Goal: Information Seeking & Learning: Learn about a topic

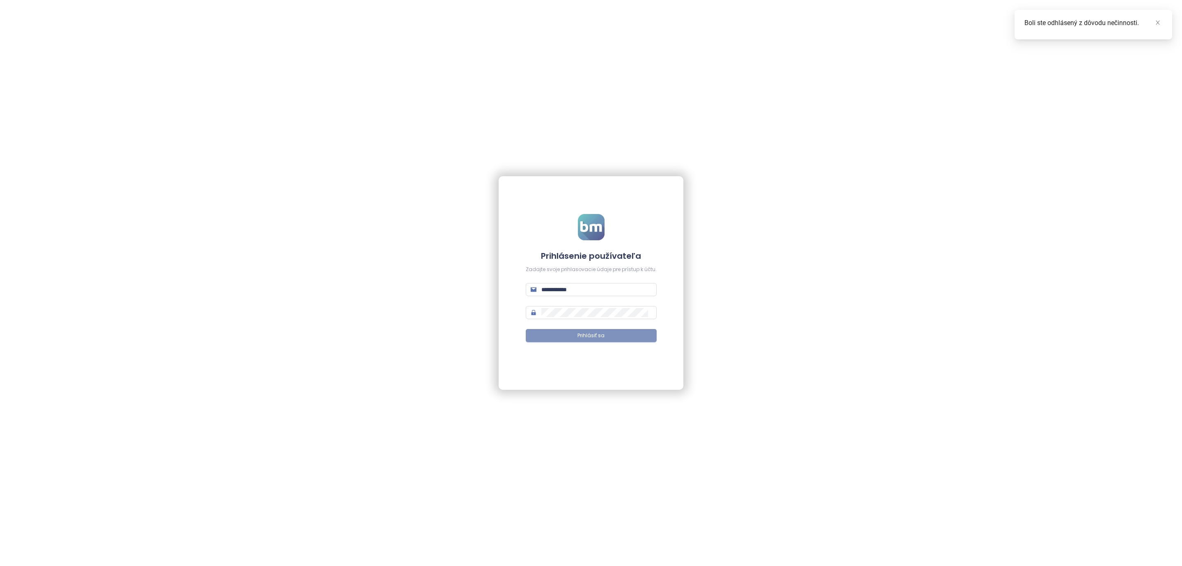
click at [587, 341] on button "Prihlásiť sa" at bounding box center [591, 335] width 131 height 13
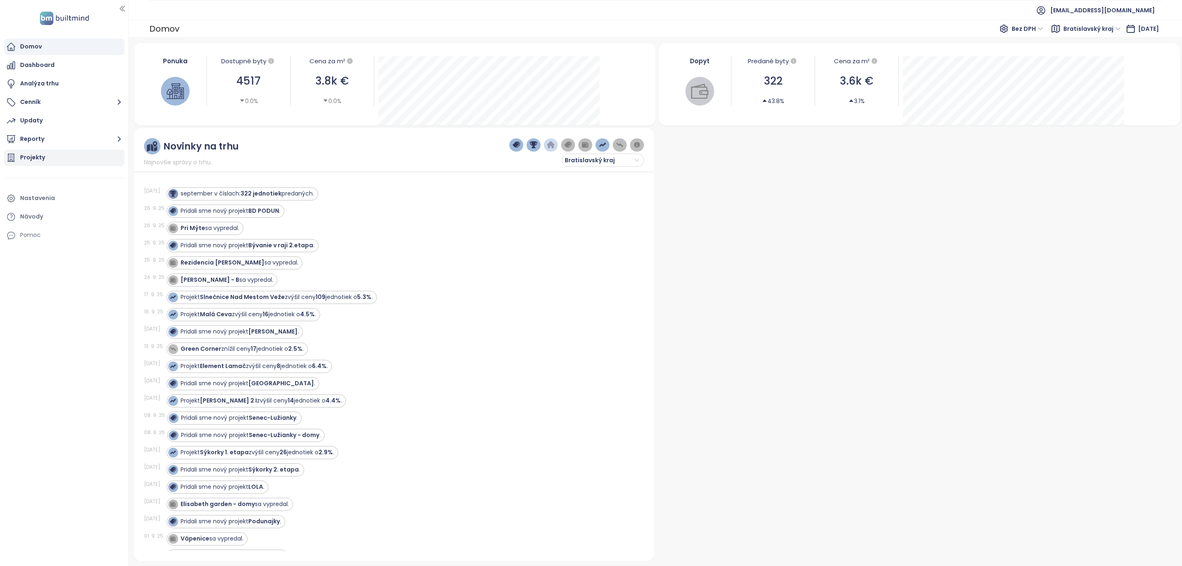
click at [32, 154] on div "Projekty" at bounding box center [32, 157] width 25 height 10
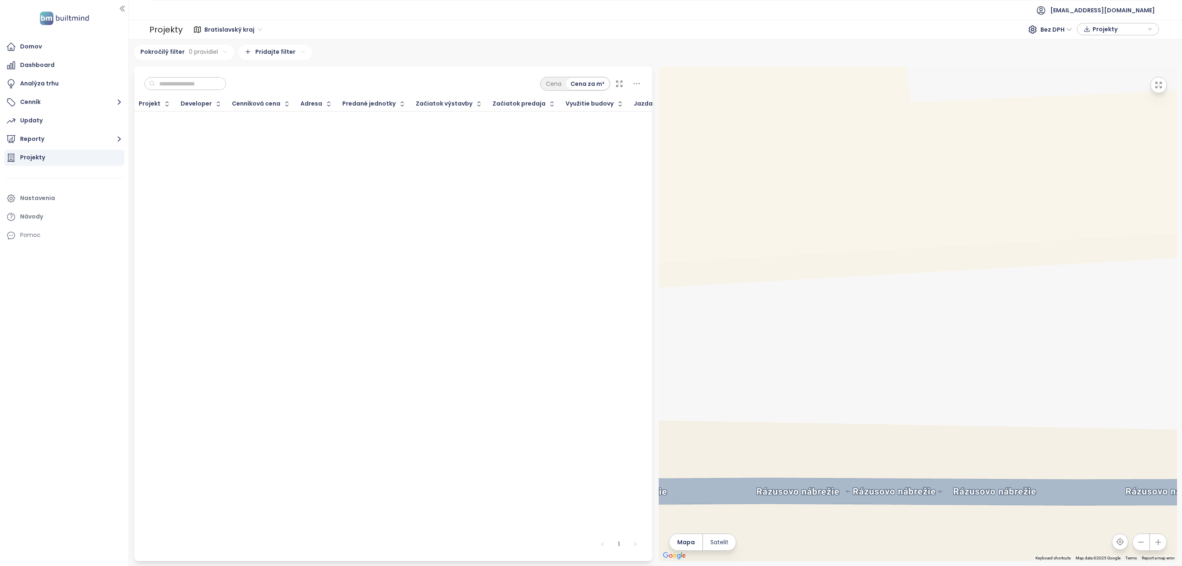
click at [196, 82] on input "text" at bounding box center [188, 84] width 67 height 12
type input "*****"
click at [418, 87] on div "***** Cena Cena za m²" at bounding box center [393, 82] width 519 height 30
drag, startPoint x: 186, startPoint y: 84, endPoint x: 135, endPoint y: 80, distance: 51.5
click at [135, 80] on div "***** Cena Cena za m²" at bounding box center [393, 82] width 519 height 30
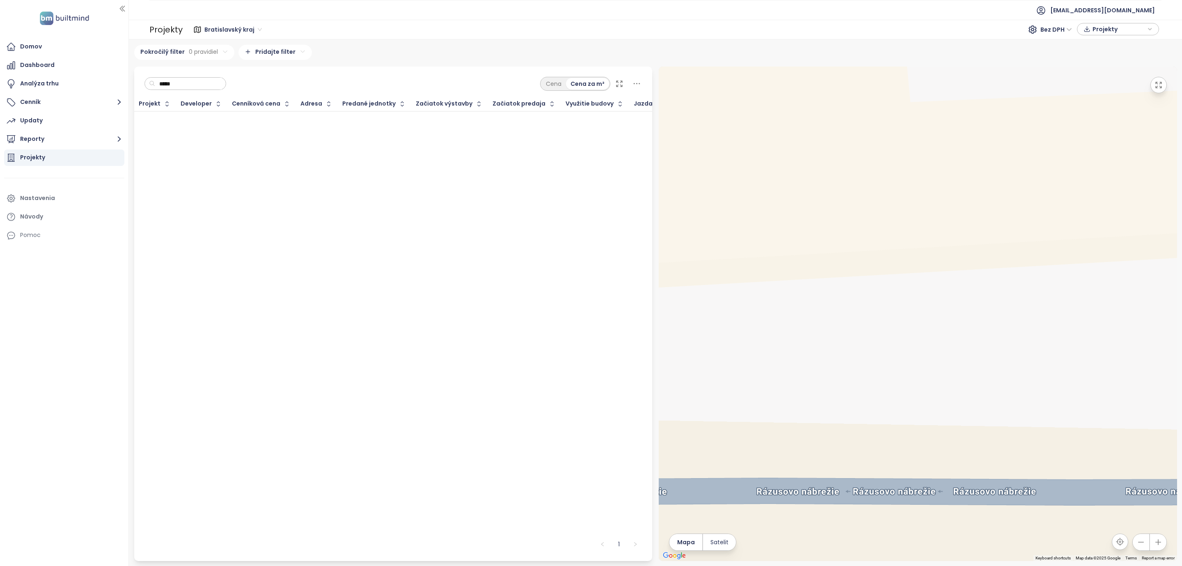
click at [273, 80] on div "***** Cena Cena za m²" at bounding box center [393, 82] width 519 height 30
drag, startPoint x: 208, startPoint y: 80, endPoint x: 105, endPoint y: 83, distance: 103.5
click at [105, 83] on section "Domov Dashboard Analýza trhu Cenník Updaty Reporty Projekty Nastavenia Návody P…" at bounding box center [591, 283] width 1182 height 566
click at [31, 158] on div "Projekty" at bounding box center [32, 157] width 25 height 10
click at [26, 140] on button "Reporty" at bounding box center [64, 139] width 120 height 16
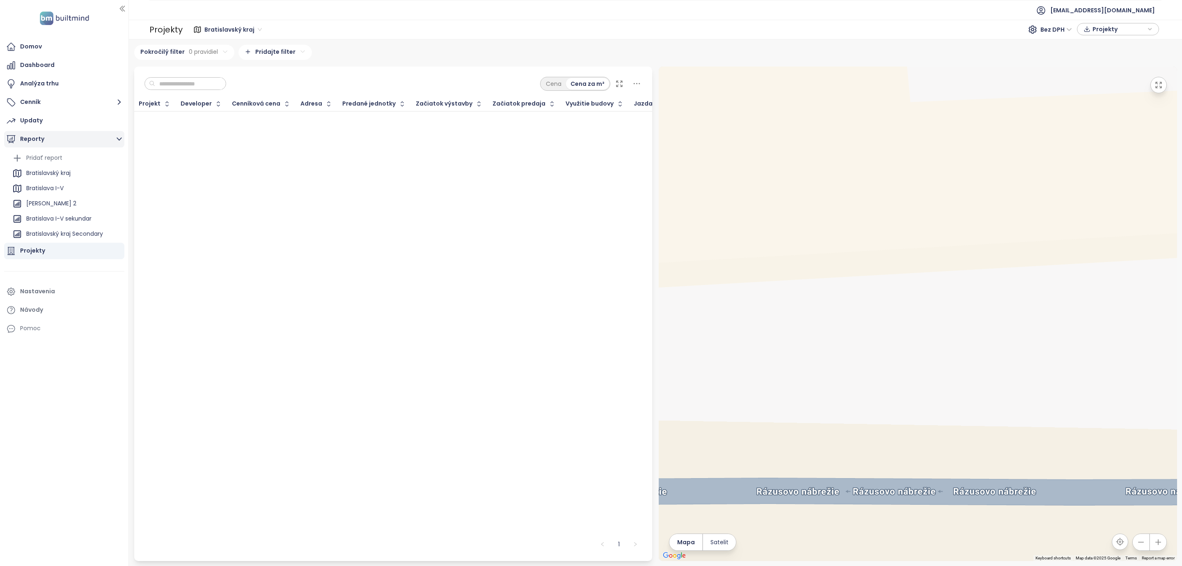
click at [12, 139] on icon "button" at bounding box center [11, 138] width 8 height 7
click at [15, 158] on icon at bounding box center [11, 158] width 10 height 10
click at [32, 158] on div "Projekty" at bounding box center [32, 157] width 25 height 10
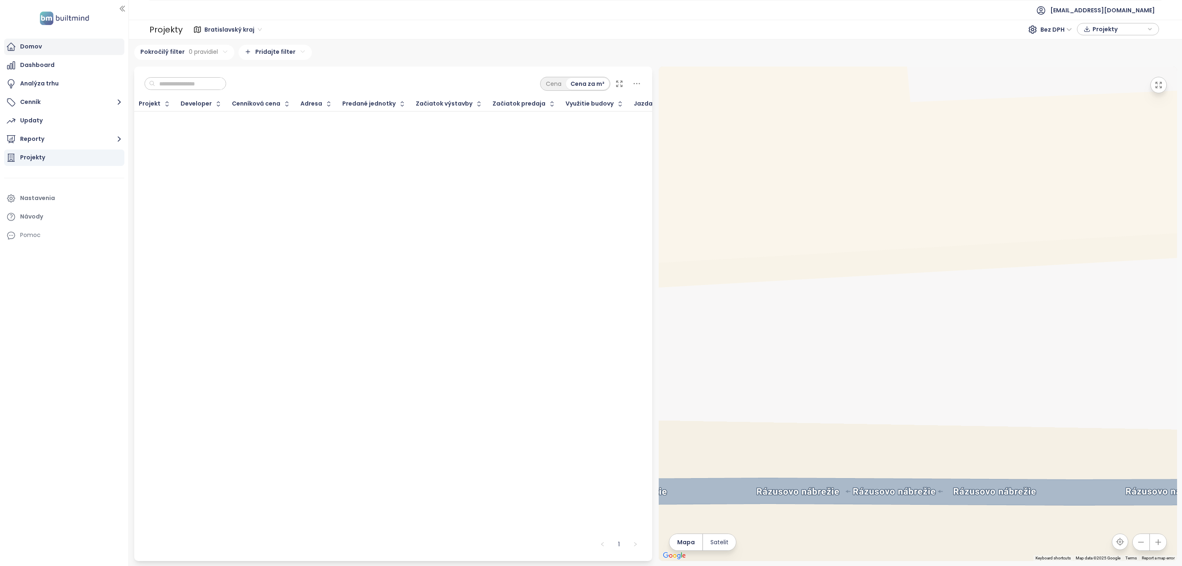
click at [8, 45] on icon at bounding box center [11, 47] width 10 height 10
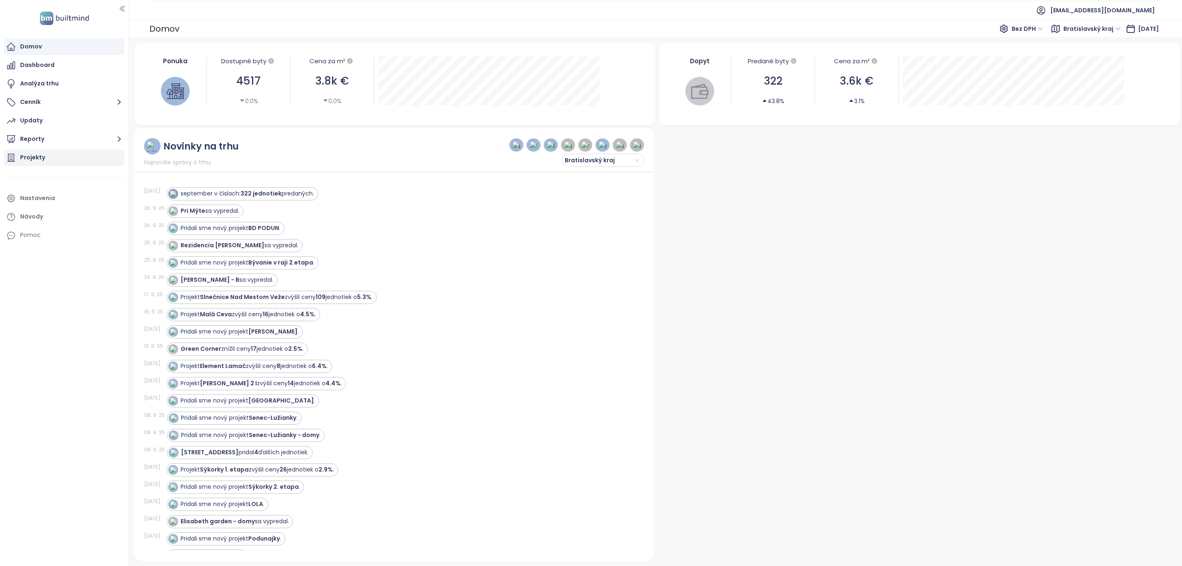
click at [23, 158] on div "Projekty" at bounding box center [32, 157] width 25 height 10
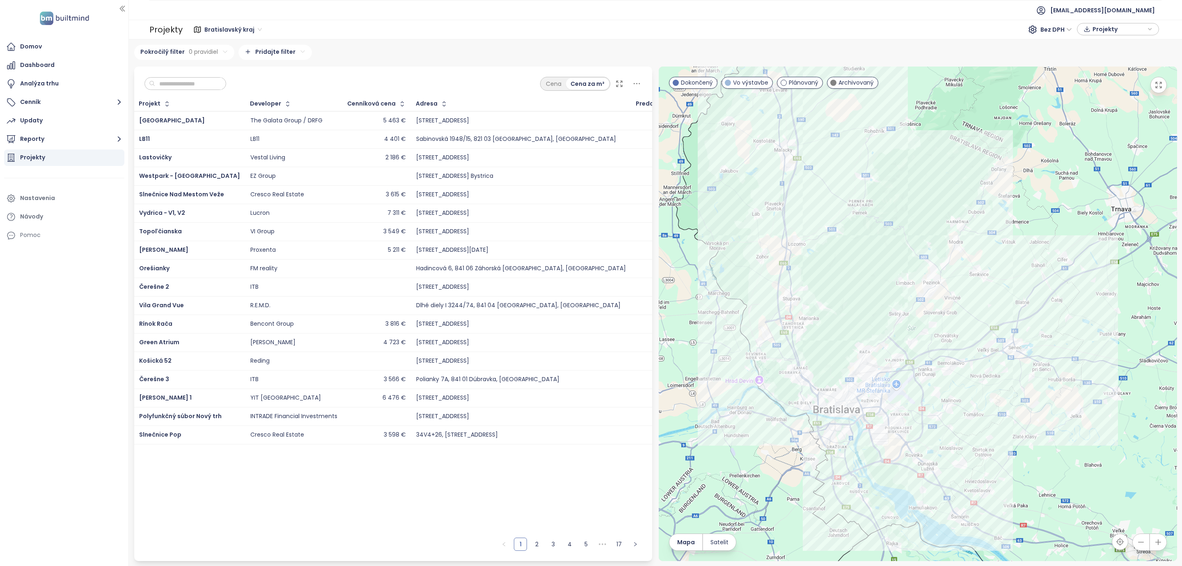
click at [266, 85] on div "Cena Cena za m²" at bounding box center [393, 82] width 519 height 30
click at [180, 85] on input "text" at bounding box center [188, 84] width 67 height 12
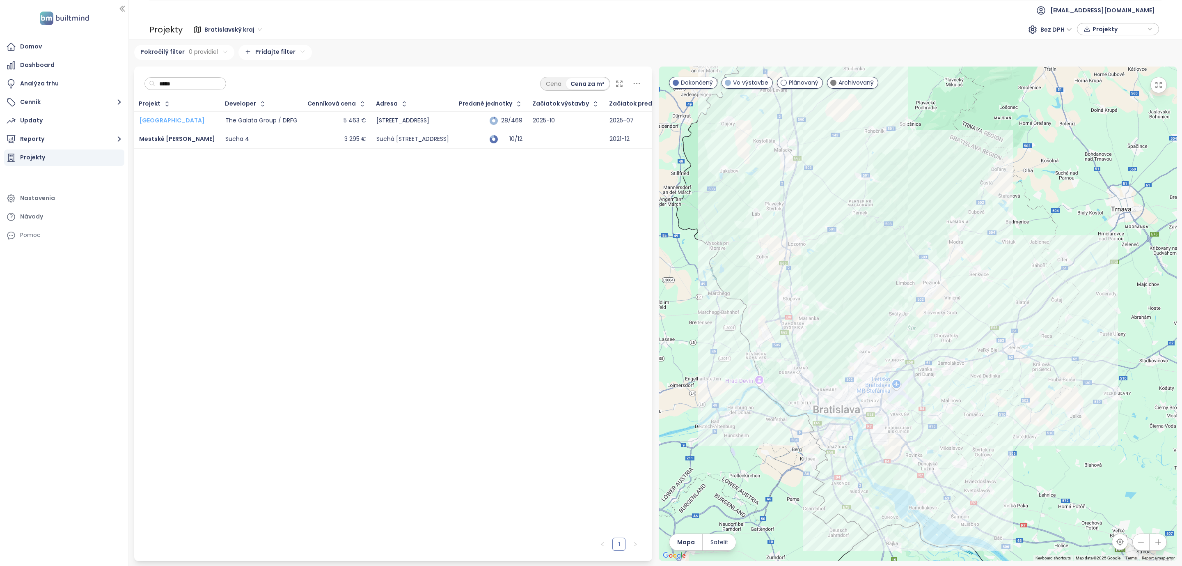
type input "*****"
click at [161, 121] on span "[GEOGRAPHIC_DATA]" at bounding box center [172, 120] width 66 height 8
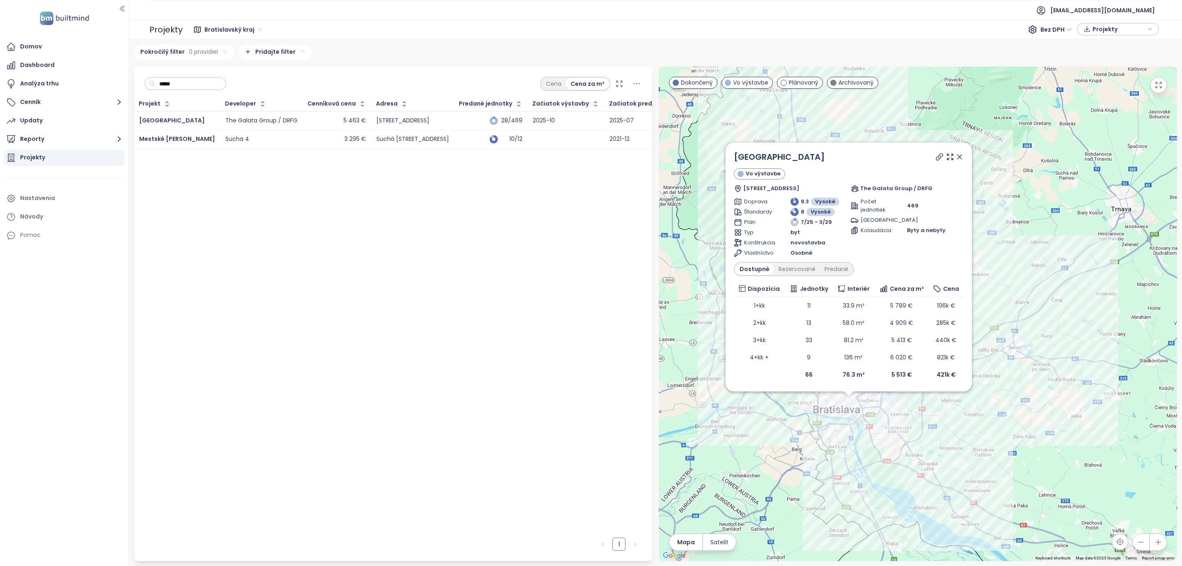
click at [325, 390] on div "Projekt Developer Cenníková cena Adresa Predané jednotky Začiatok výstavby Zači…" at bounding box center [393, 315] width 519 height 436
click at [39, 61] on div "Dashboard" at bounding box center [37, 65] width 34 height 10
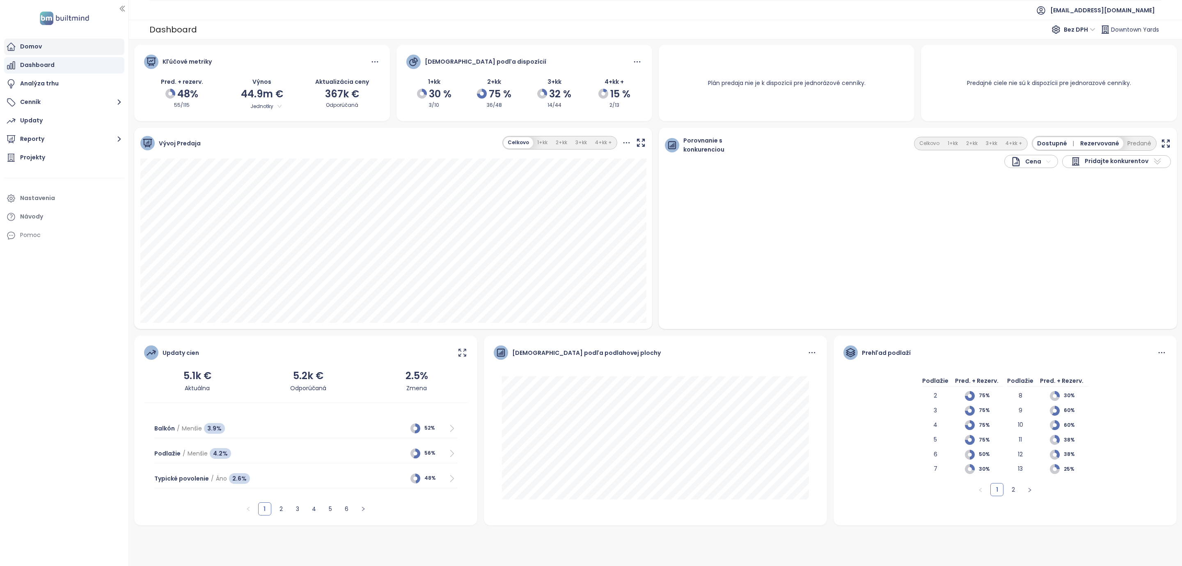
click at [33, 44] on div "Domov" at bounding box center [31, 46] width 22 height 10
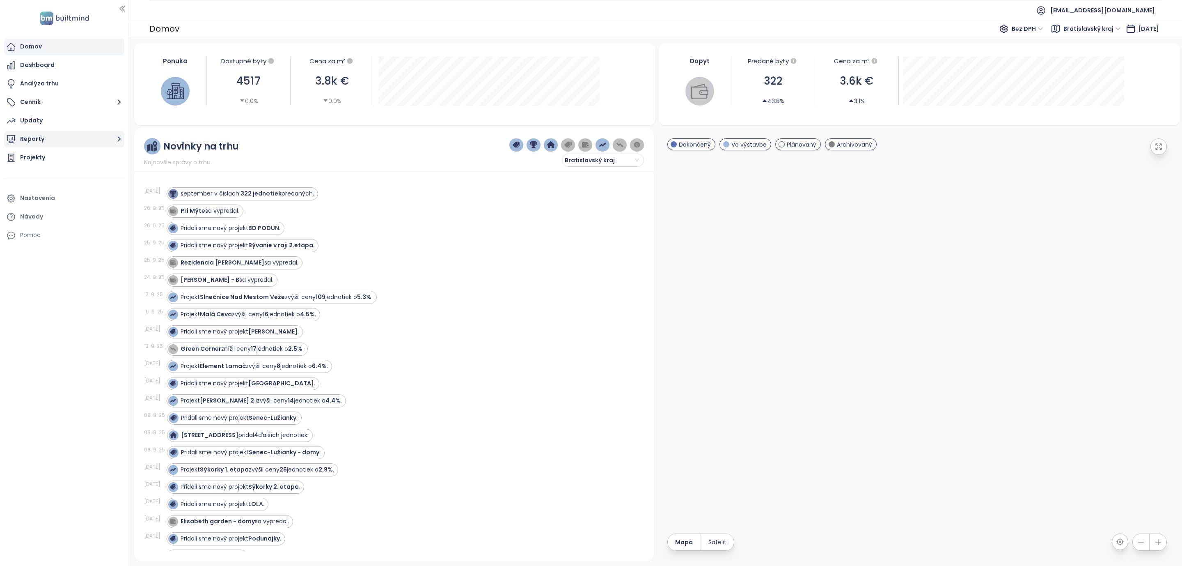
click at [114, 138] on icon "button" at bounding box center [119, 139] width 10 height 10
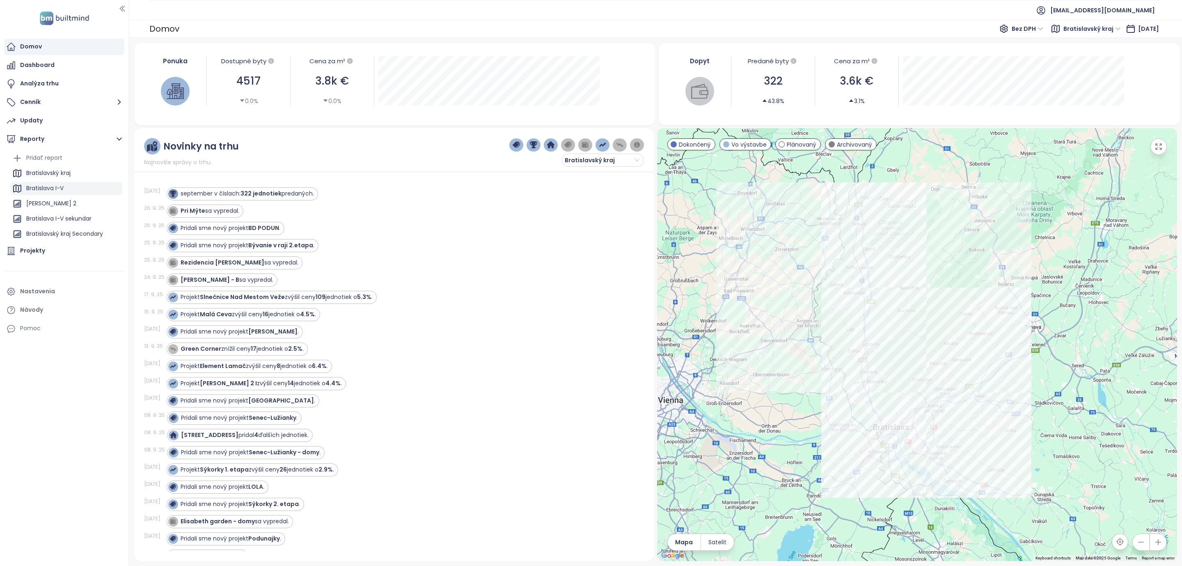
click at [50, 187] on div "Bratislava I-V" at bounding box center [44, 188] width 37 height 10
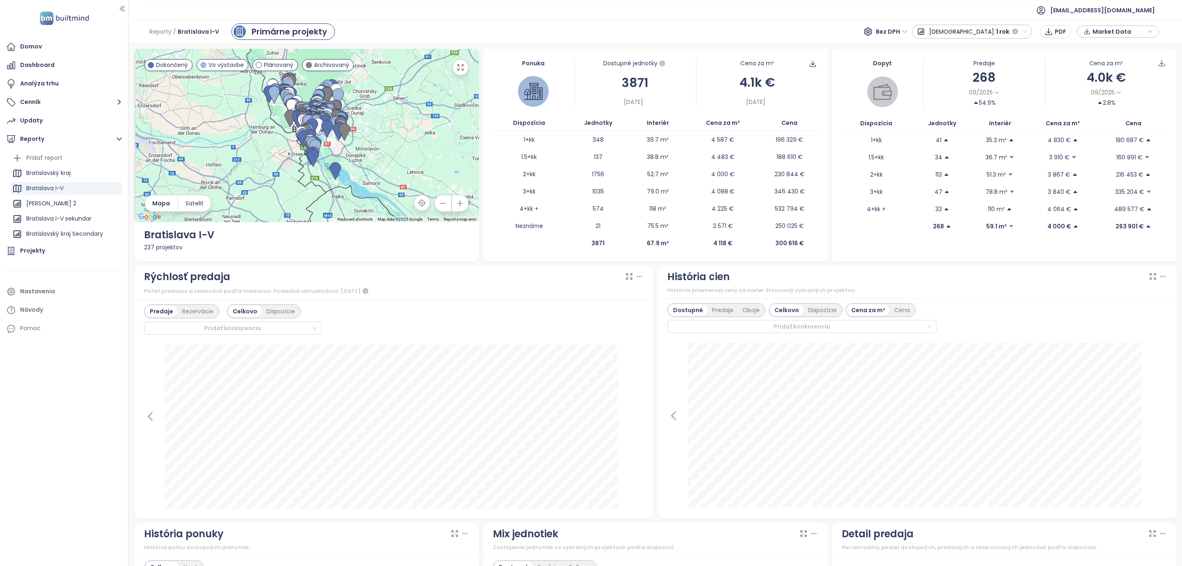
click at [127, 418] on div at bounding box center [128, 283] width 4 height 566
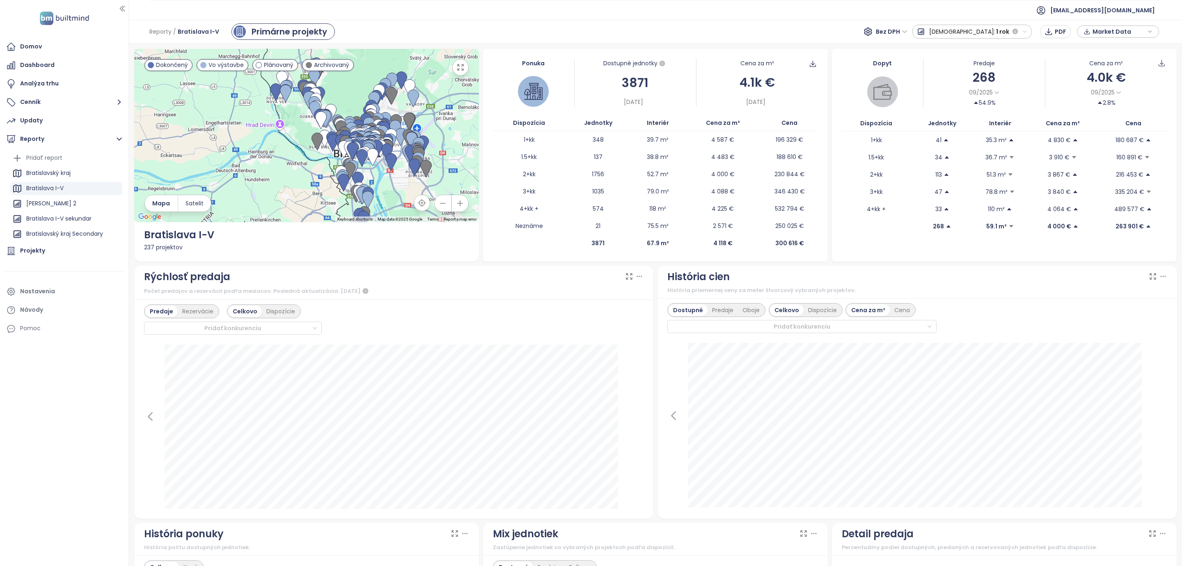
drag, startPoint x: 266, startPoint y: 135, endPoint x: 250, endPoint y: 161, distance: 30.2
click at [253, 163] on div at bounding box center [306, 135] width 345 height 173
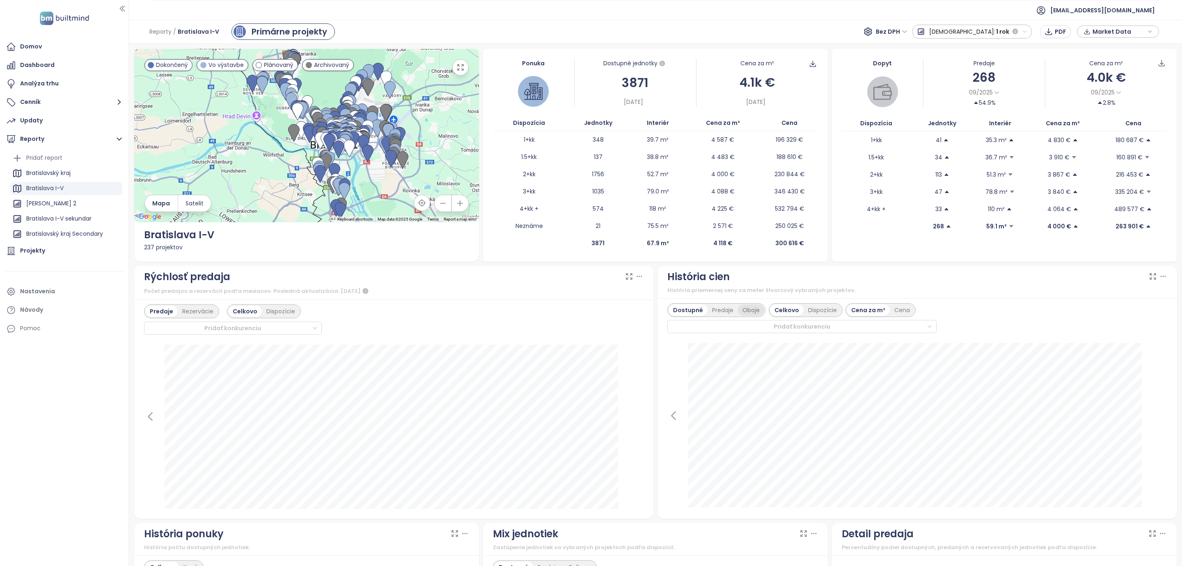
click at [748, 309] on div "Oboje" at bounding box center [751, 309] width 26 height 11
click at [36, 42] on div "Domov" at bounding box center [31, 46] width 22 height 10
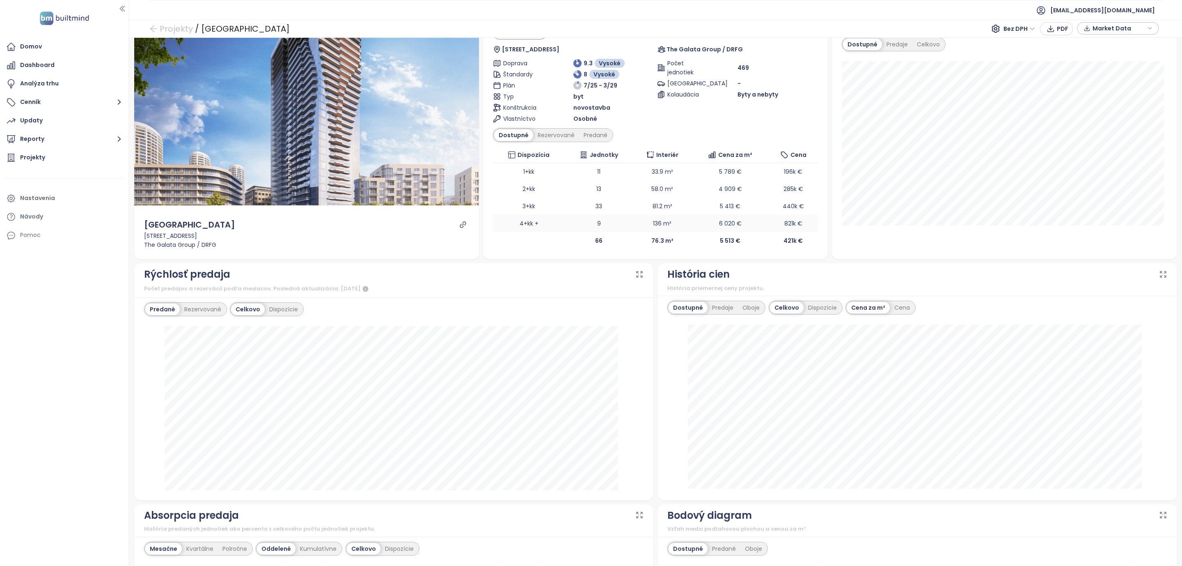
scroll to position [62, 0]
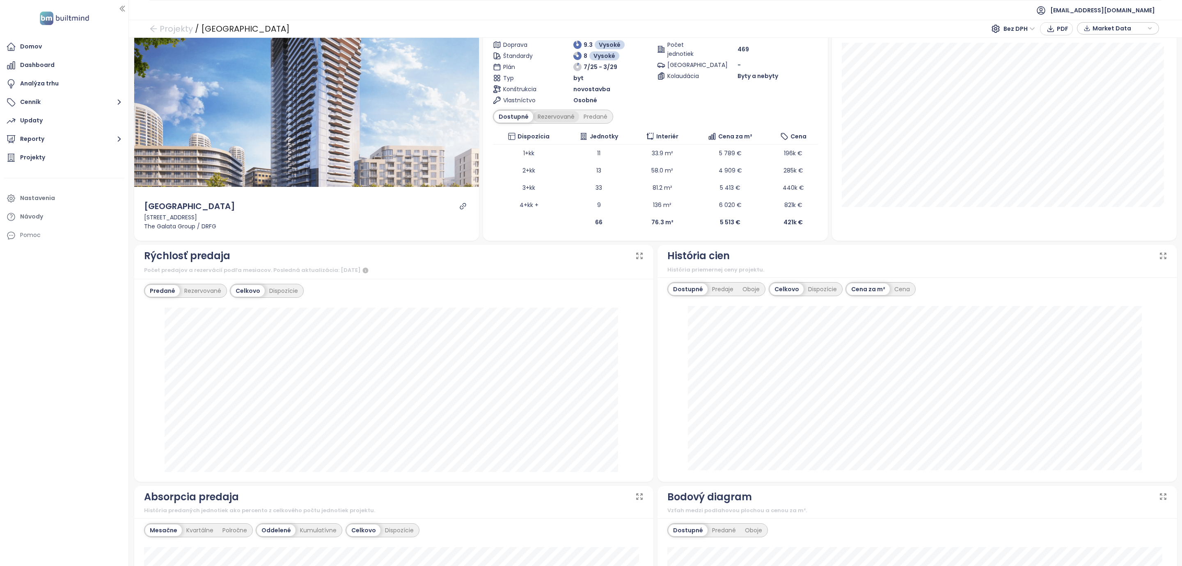
click at [545, 118] on div "Rezervované" at bounding box center [556, 116] width 46 height 11
click at [588, 117] on div "Predané" at bounding box center [595, 116] width 33 height 11
click at [552, 117] on div "Rezervované" at bounding box center [554, 116] width 46 height 11
click at [514, 116] on div "Dostupné" at bounding box center [512, 116] width 37 height 11
